Goal: Transaction & Acquisition: Register for event/course

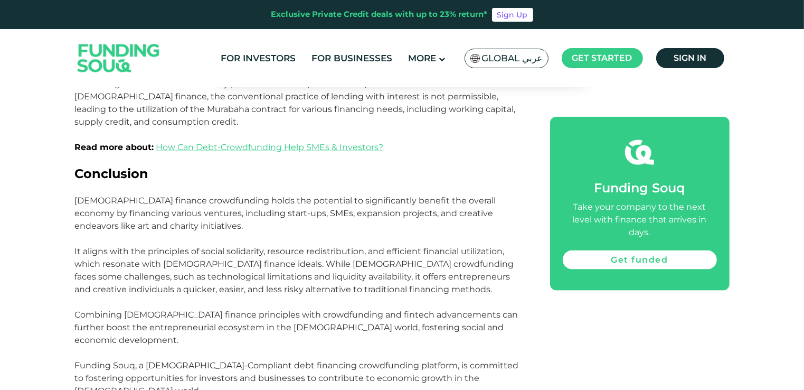
scroll to position [1453, 0]
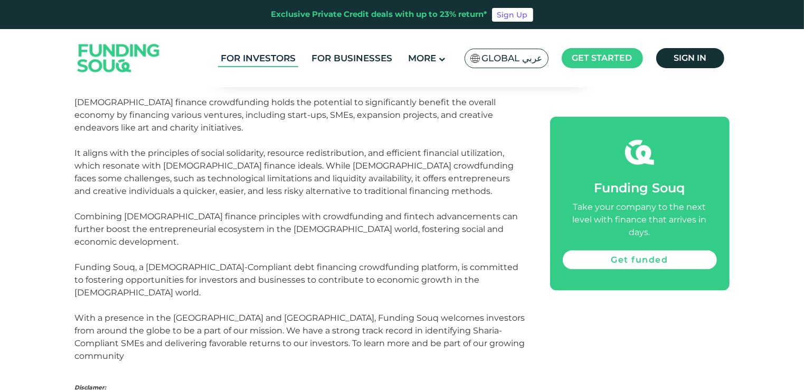
click at [271, 65] on link "For Investors" at bounding box center [258, 58] width 80 height 17
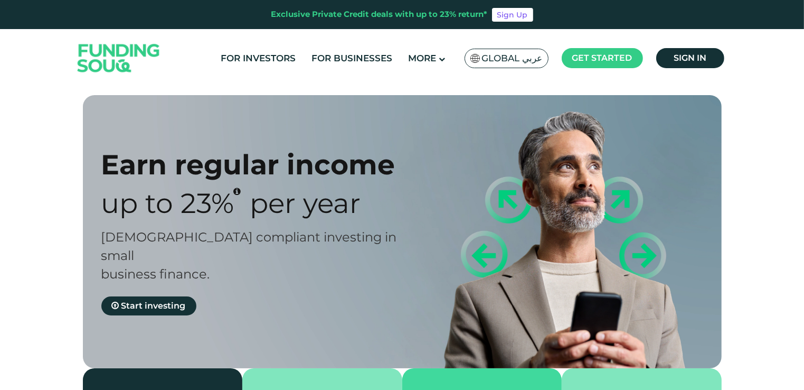
scroll to position [63, 0]
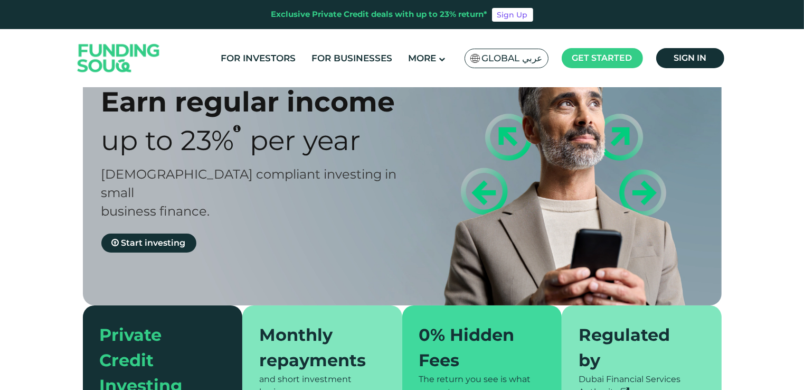
type tc-range-slider "4"
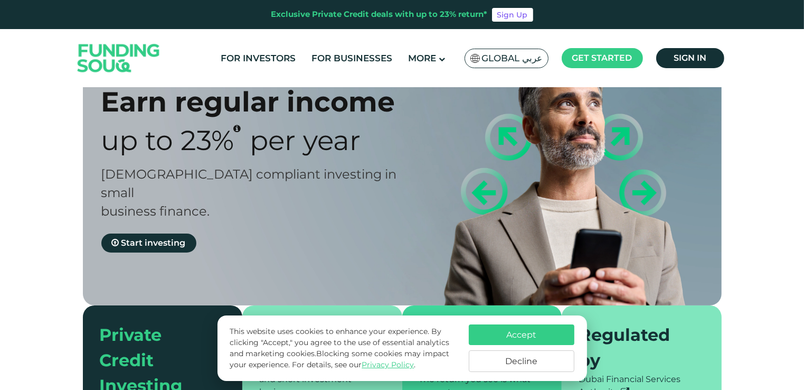
drag, startPoint x: 254, startPoint y: 208, endPoint x: 240, endPoint y: 184, distance: 27.4
click at [240, 184] on div "Earn regular income Up to 23% Per Year Sharia compliant investing in small busi…" at bounding box center [260, 168] width 319 height 167
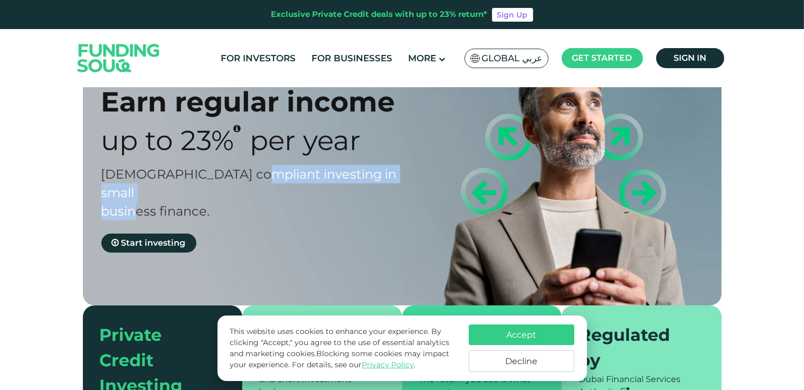
click at [240, 184] on div "Sharia compliant investing in small business finance." at bounding box center [260, 192] width 319 height 55
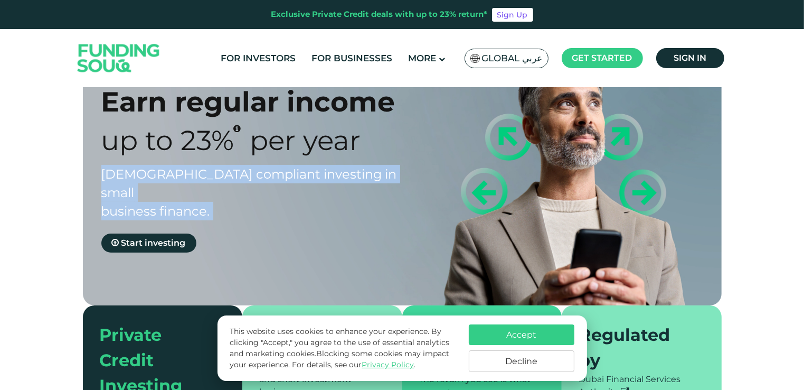
click at [240, 184] on div "Sharia compliant investing in small business finance." at bounding box center [260, 192] width 319 height 55
click at [495, 357] on button "Decline" at bounding box center [522, 361] width 106 height 22
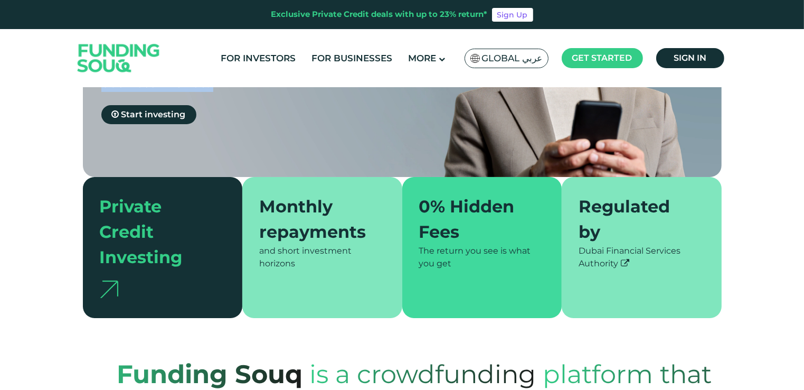
scroll to position [189, 0]
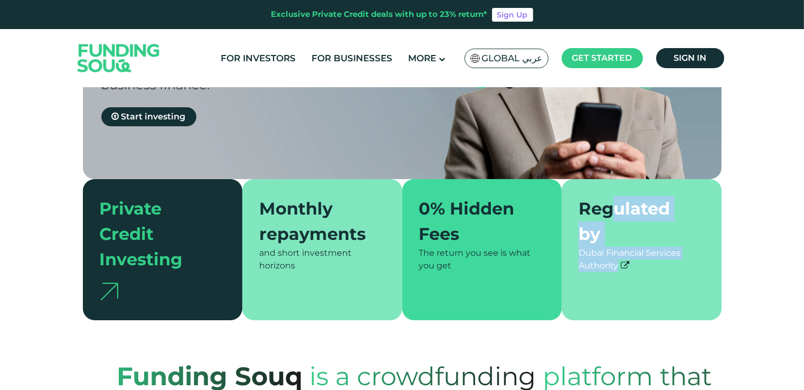
drag, startPoint x: 653, startPoint y: 243, endPoint x: 611, endPoint y: 166, distance: 87.4
click at [611, 179] on div "Regulated by Dubai Financial Services Authority" at bounding box center [642, 249] width 160 height 141
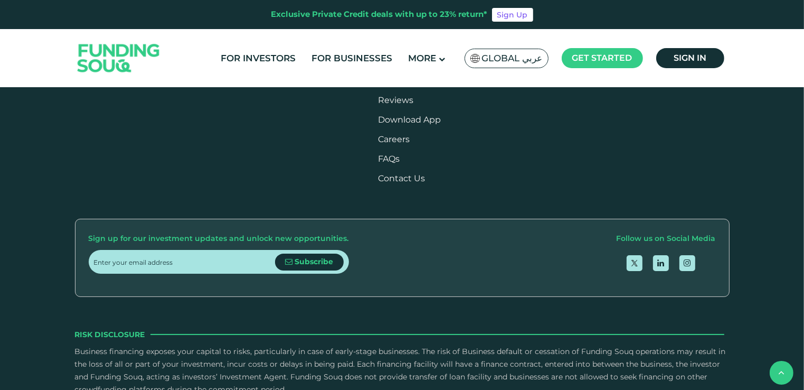
scroll to position [1436, 0]
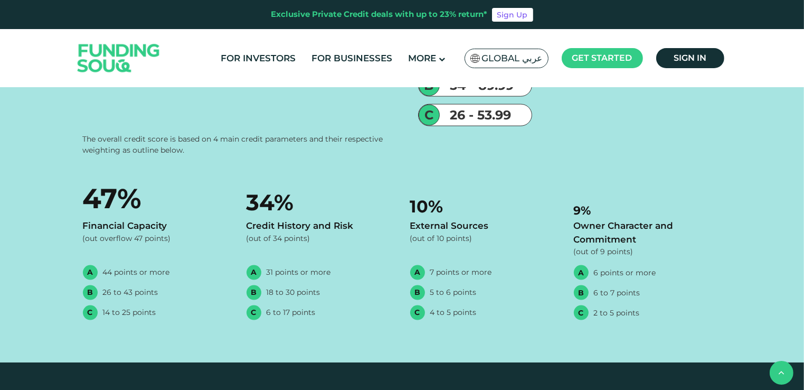
drag, startPoint x: 169, startPoint y: 140, endPoint x: 466, endPoint y: 324, distance: 348.6
drag, startPoint x: 466, startPoint y: 324, endPoint x: 517, endPoint y: 373, distance: 71.3
drag, startPoint x: 675, startPoint y: 351, endPoint x: 612, endPoint y: 127, distance: 232.4
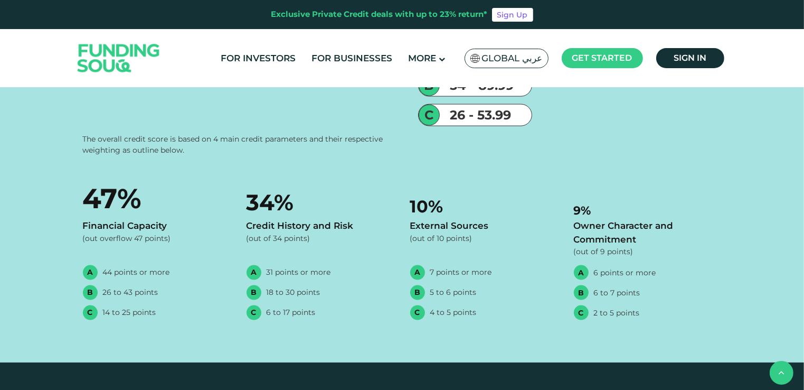
drag, startPoint x: 612, startPoint y: 127, endPoint x: 561, endPoint y: 109, distance: 54.8
drag, startPoint x: 561, startPoint y: 109, endPoint x: 644, endPoint y: 246, distance: 160.6
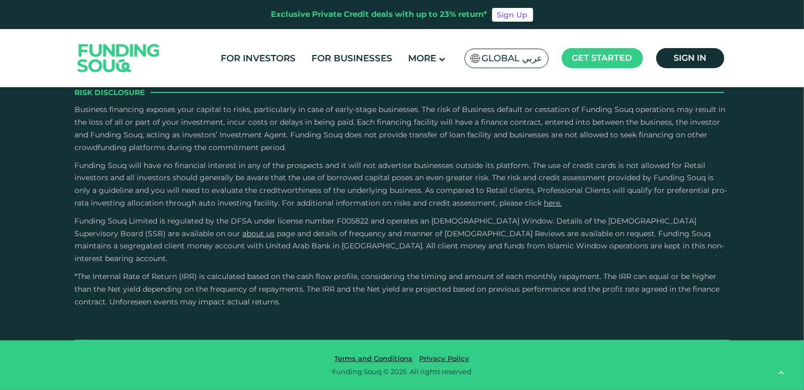
scroll to position [2368, 0]
click at [270, 56] on link "For Investors" at bounding box center [258, 58] width 80 height 17
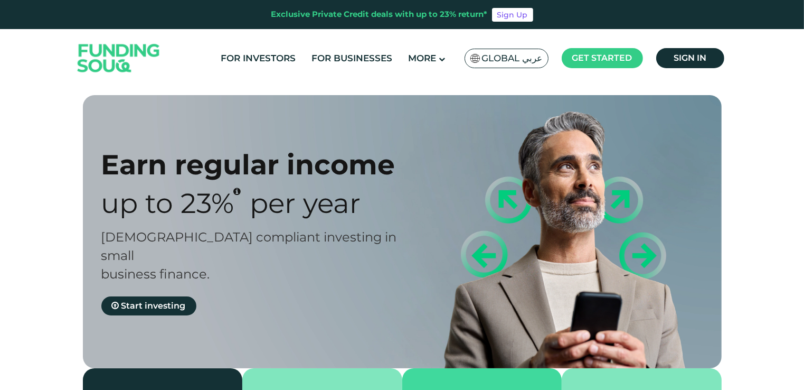
click at [316, 197] on span "Per Year" at bounding box center [305, 202] width 111 height 33
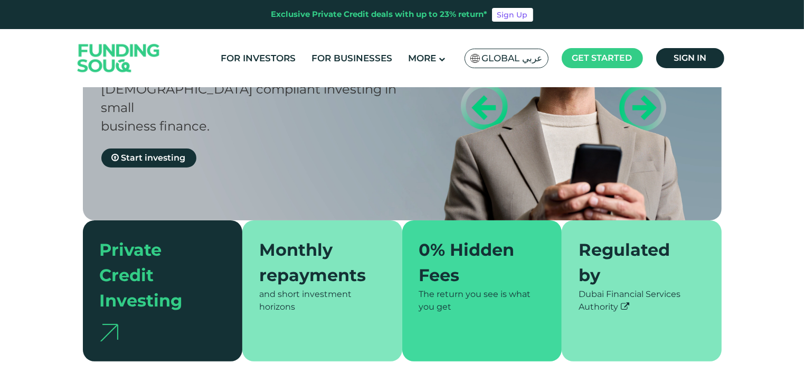
scroll to position [153, 0]
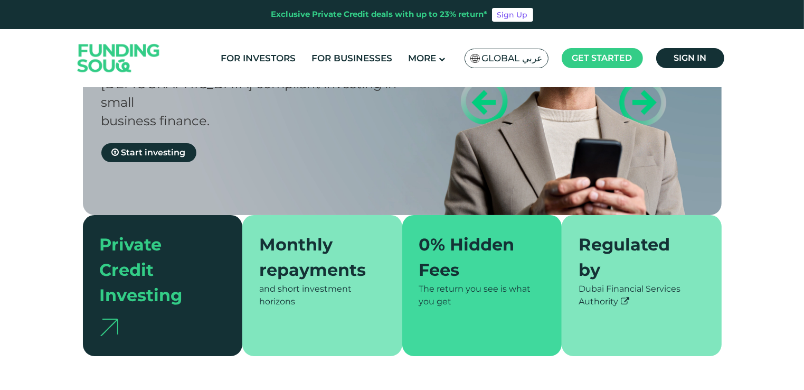
type tc-range-slider "4"
click at [172, 246] on div "Private Credit Investing" at bounding box center [157, 270] width 114 height 76
click at [138, 272] on div "Private Credit Investing" at bounding box center [157, 270] width 114 height 76
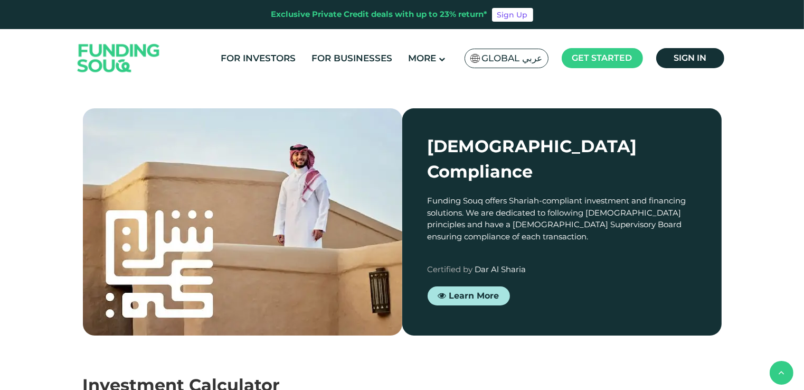
scroll to position [950, 0]
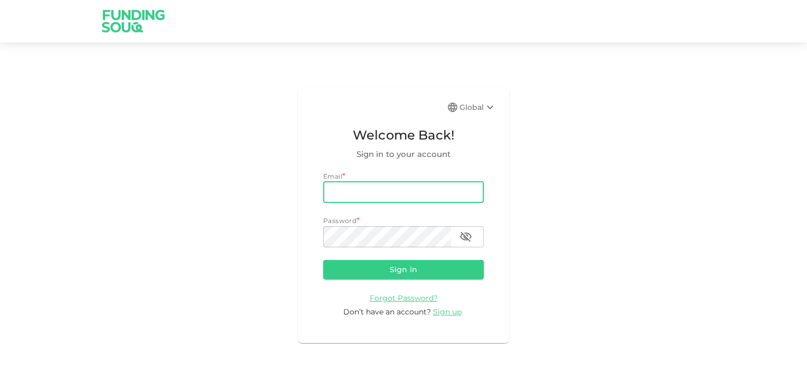
click at [427, 193] on input "email" at bounding box center [403, 192] width 161 height 21
click at [540, 191] on div "Global Welcome Back! Sign in to your account Email * email email Password * pas…" at bounding box center [403, 215] width 807 height 321
click at [439, 314] on span "Sign up" at bounding box center [447, 312] width 29 height 10
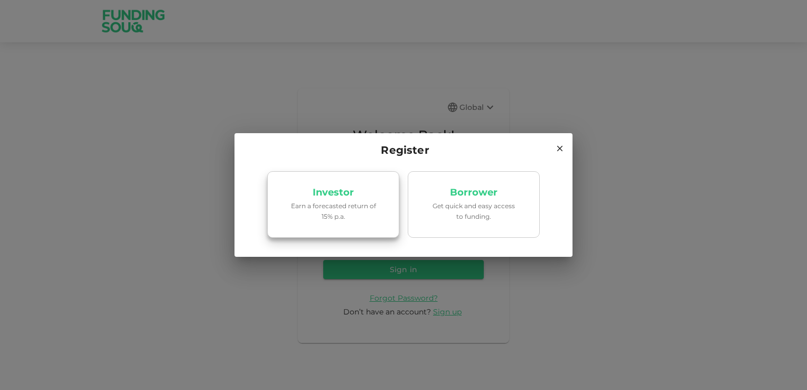
click at [331, 222] on link "Investor Earn a forecasted return of 15% p.a." at bounding box center [333, 204] width 132 height 67
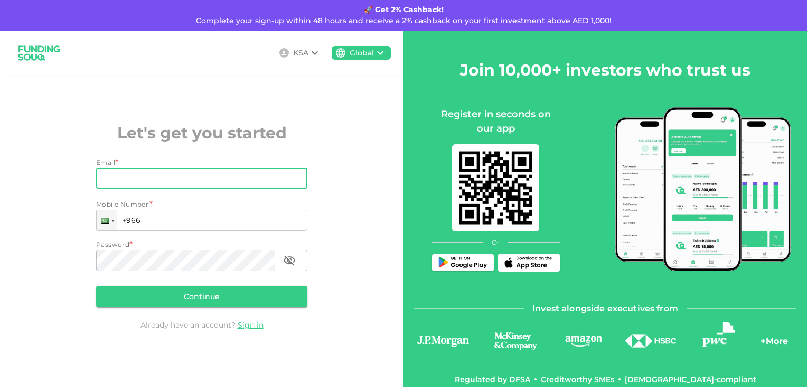
click at [186, 174] on input "Email" at bounding box center [196, 177] width 200 height 21
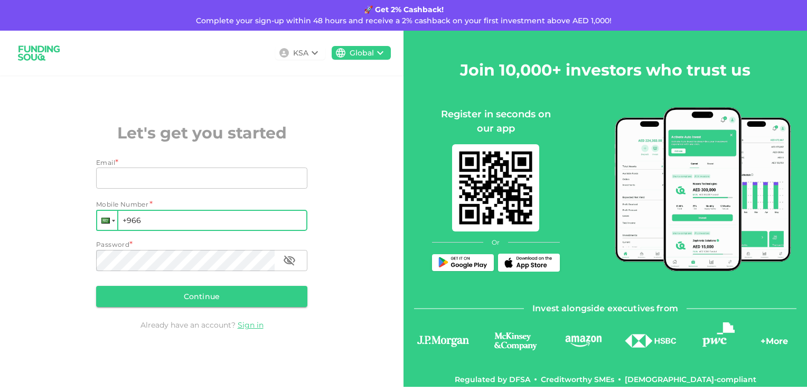
click at [112, 217] on div at bounding box center [107, 220] width 20 height 19
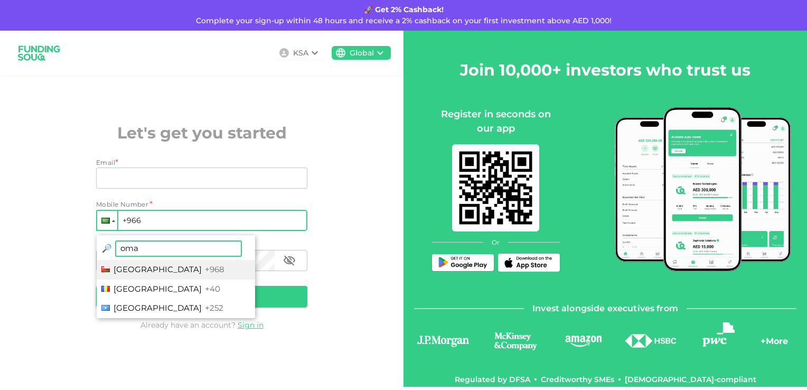
type input "oma"
click at [149, 261] on li "Oman +968" at bounding box center [176, 270] width 158 height 20
type input "+968"
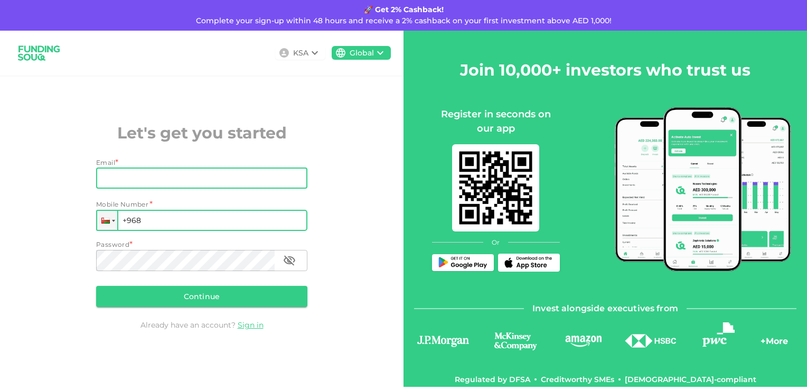
click at [192, 177] on input "Email" at bounding box center [196, 177] width 200 height 21
type input "sadiq.damani@gmail.com"
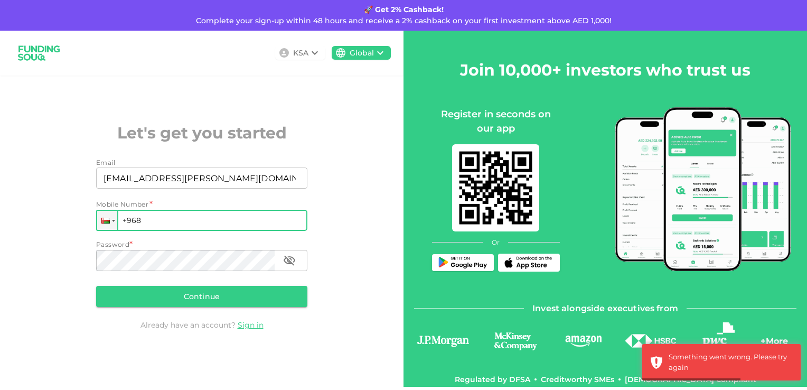
click at [246, 228] on input "+968" at bounding box center [201, 220] width 211 height 21
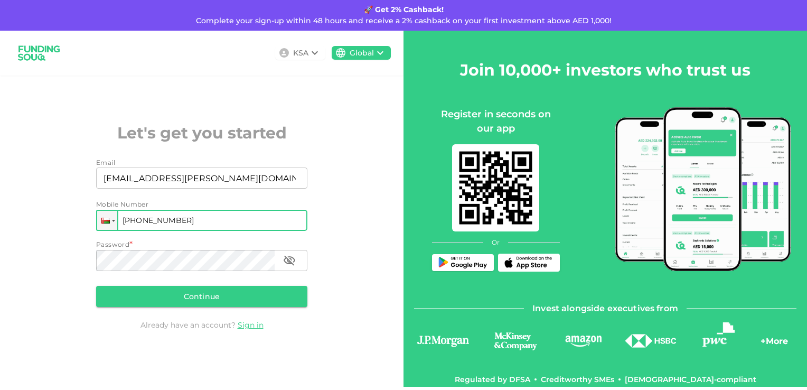
type input "+968 977 482 23"
click at [373, 227] on div "KSA Global Let's get you started Email Email sadiq.damani@gmail.com Email Mobil…" at bounding box center [201, 209] width 403 height 356
click at [338, 244] on div "KSA Global Let's get you started Email Email sadiq.damani@gmail.com Email Mobil…" at bounding box center [201, 209] width 403 height 356
